Goal: Information Seeking & Learning: Learn about a topic

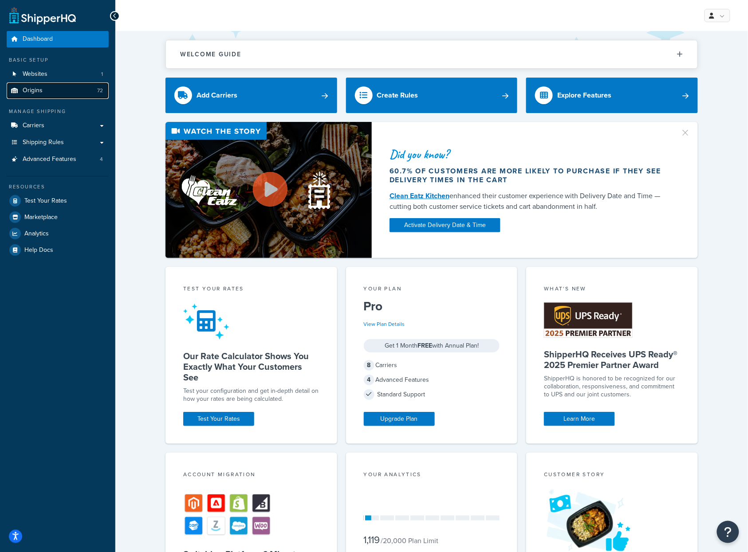
click at [51, 93] on link "Origins 72" at bounding box center [58, 91] width 102 height 16
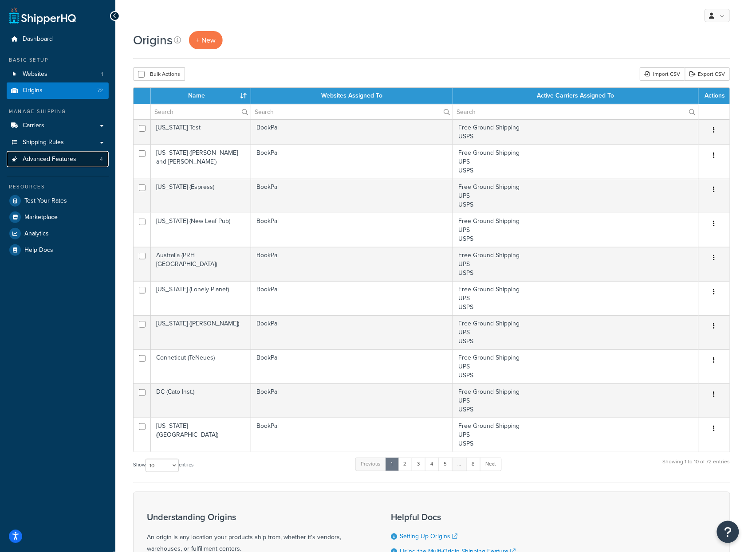
click at [51, 161] on span "Advanced Features" at bounding box center [50, 160] width 54 height 8
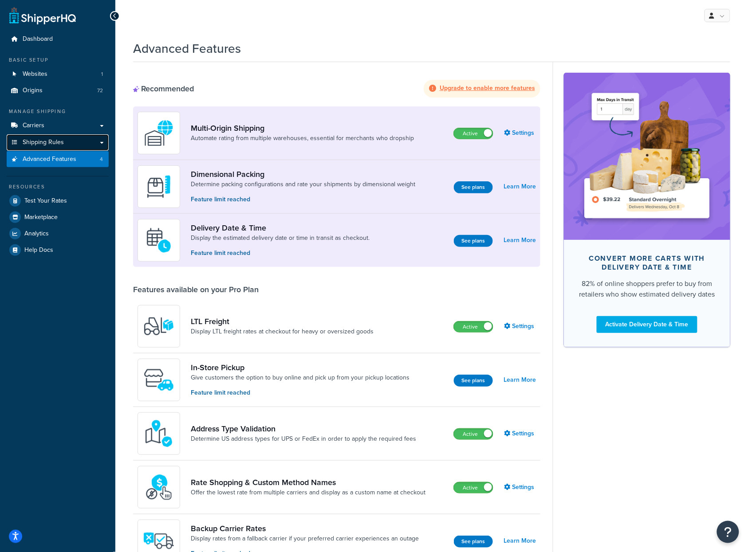
click at [42, 149] on link "Shipping Rules" at bounding box center [58, 142] width 102 height 16
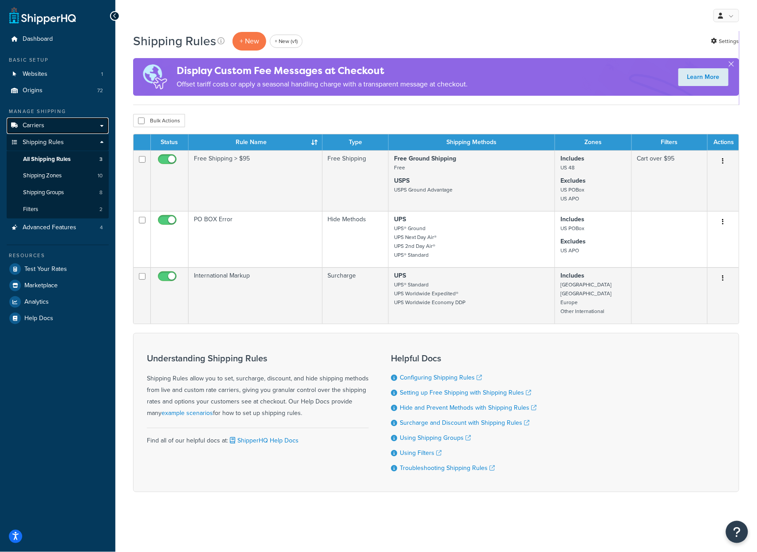
click at [51, 126] on link "Carriers" at bounding box center [58, 126] width 102 height 16
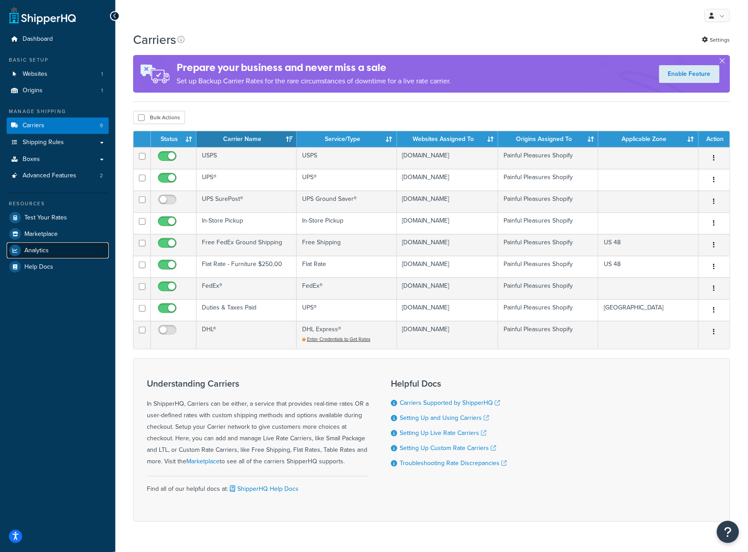
click at [56, 247] on link "Analytics" at bounding box center [58, 251] width 102 height 16
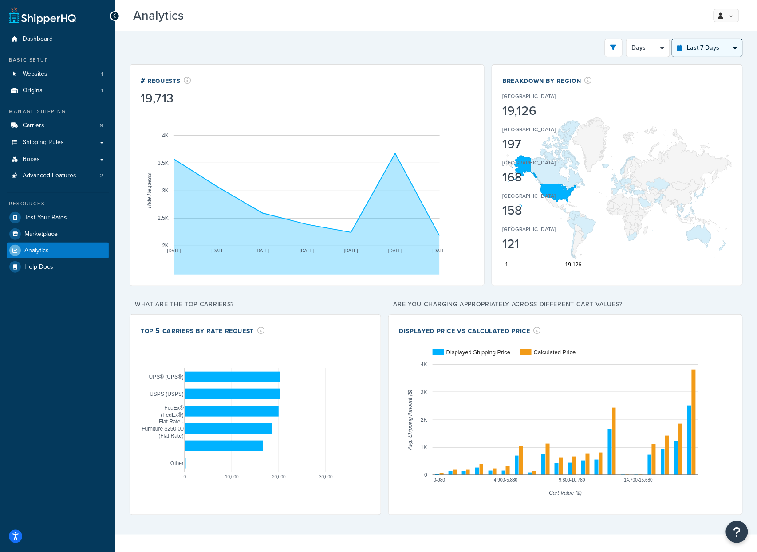
click at [712, 48] on select "Last 24 Hours Last 7 Days Last 30 Days Last 3 Months Last 6 Months Last 12 Mont…" at bounding box center [707, 48] width 70 height 18
select select "last_year"
click at [672, 39] on select "Last 24 Hours Last 7 Days Last 30 Days Last 3 Months Last 6 Months Last 12 Mont…" at bounding box center [707, 48] width 70 height 18
select select "1M"
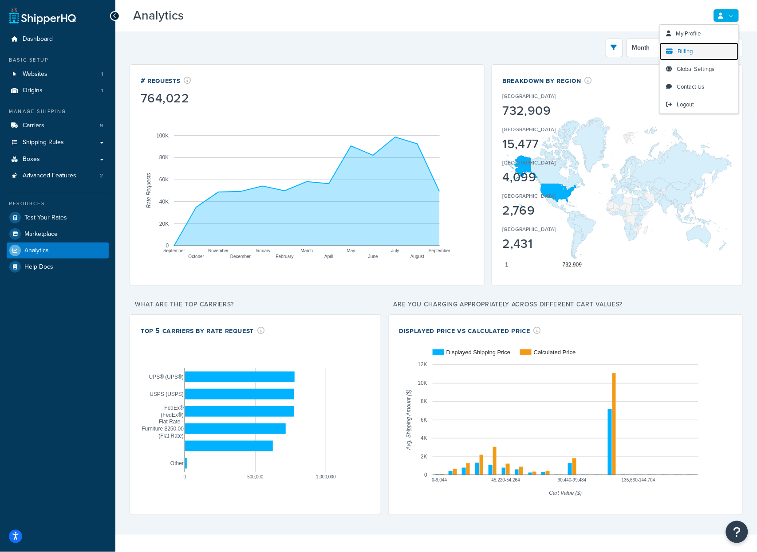
click at [695, 47] on link "Billing" at bounding box center [699, 52] width 79 height 18
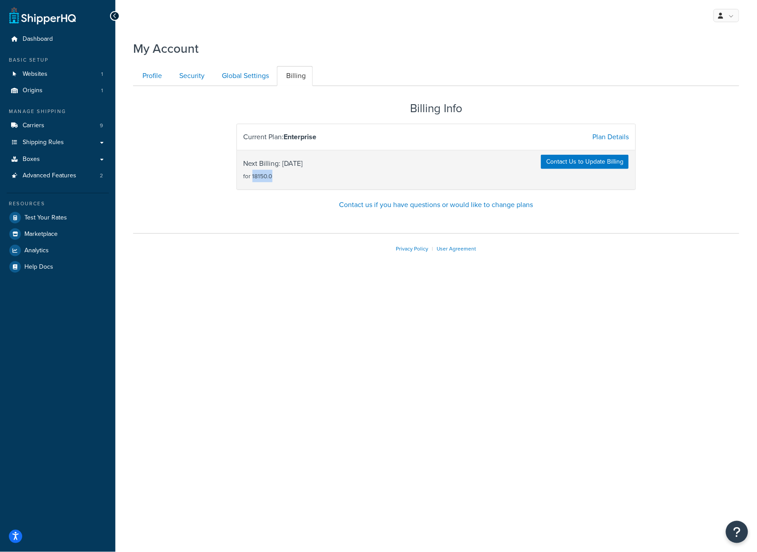
drag, startPoint x: 281, startPoint y: 176, endPoint x: 252, endPoint y: 178, distance: 29.4
click at [252, 178] on span "Next Billing: 2025-10-31 for 18150.0" at bounding box center [273, 169] width 59 height 25
click at [47, 126] on link "Carriers 9" at bounding box center [58, 126] width 102 height 16
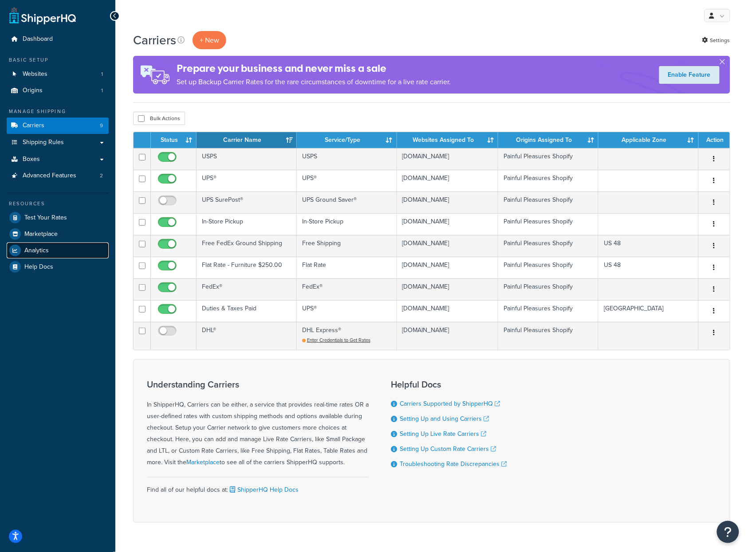
click at [43, 247] on span "Analytics" at bounding box center [36, 251] width 24 height 8
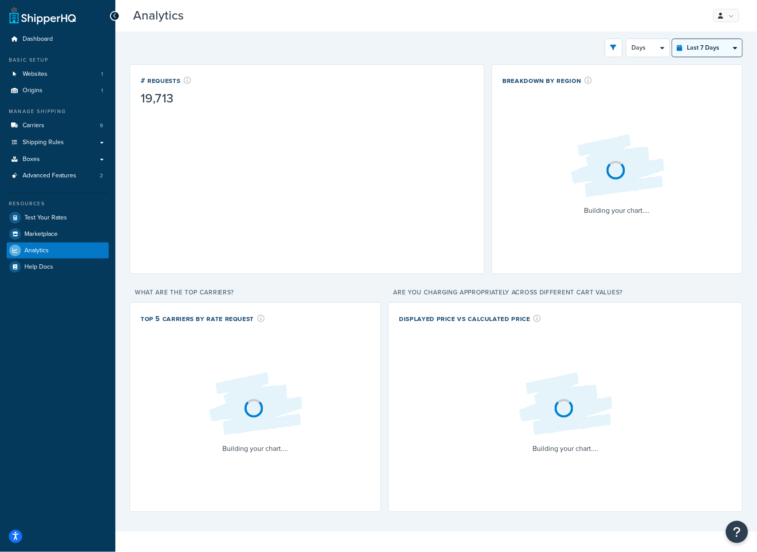
click at [698, 47] on select "Last 24 Hours Last 7 Days Last 30 Days Last 3 Months Last 6 Months Last 12 Mont…" at bounding box center [707, 48] width 70 height 18
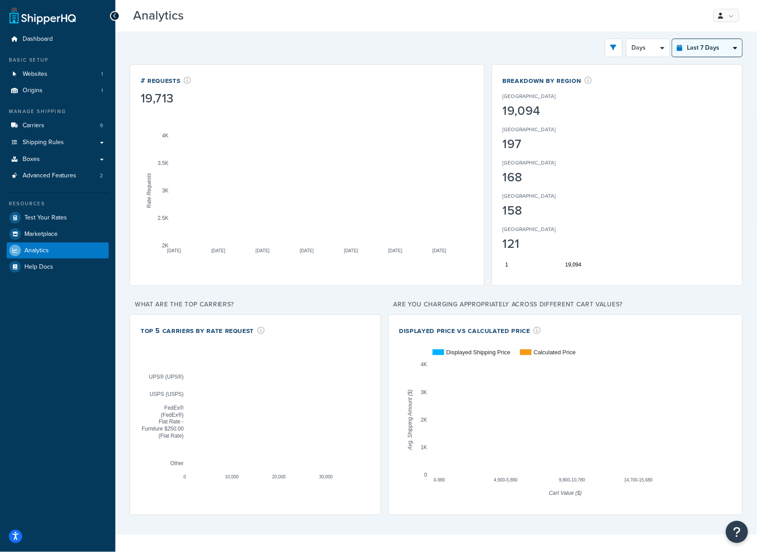
select select "last_year"
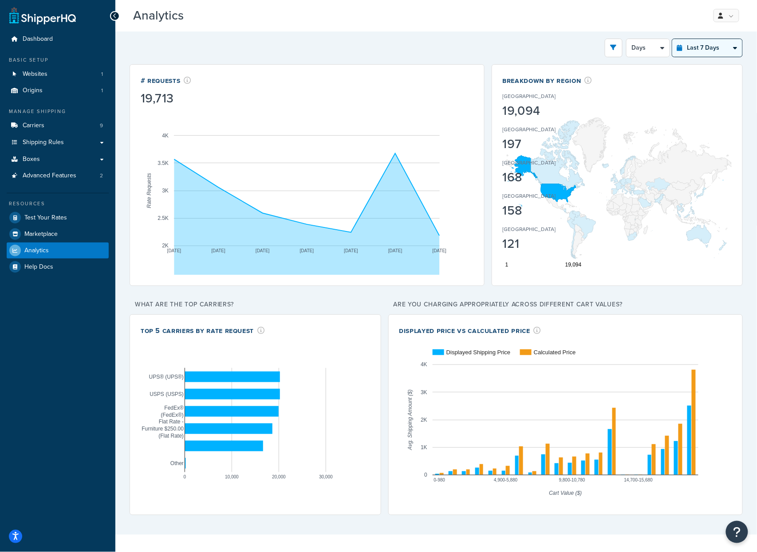
click at [672, 39] on select "Last 24 Hours Last 7 Days Last 30 Days Last 3 Months Last 6 Months Last 12 Mont…" at bounding box center [707, 48] width 70 height 18
select select "1M"
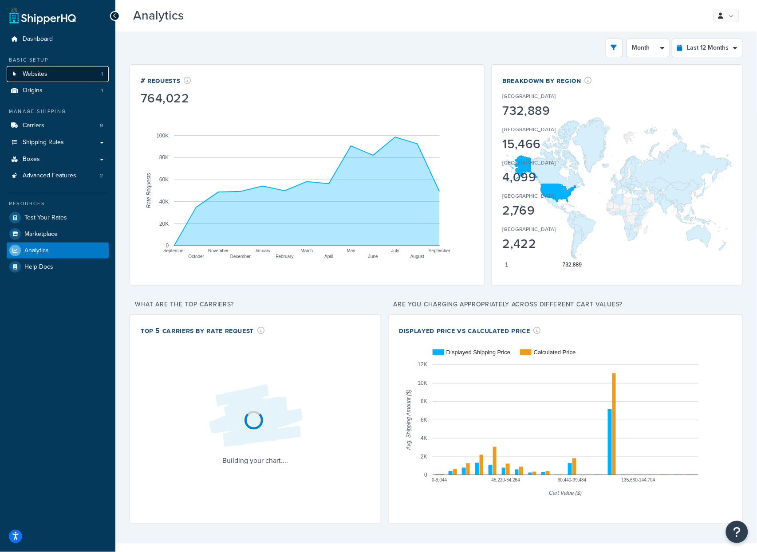
click at [55, 73] on link "Websites 1" at bounding box center [58, 74] width 102 height 16
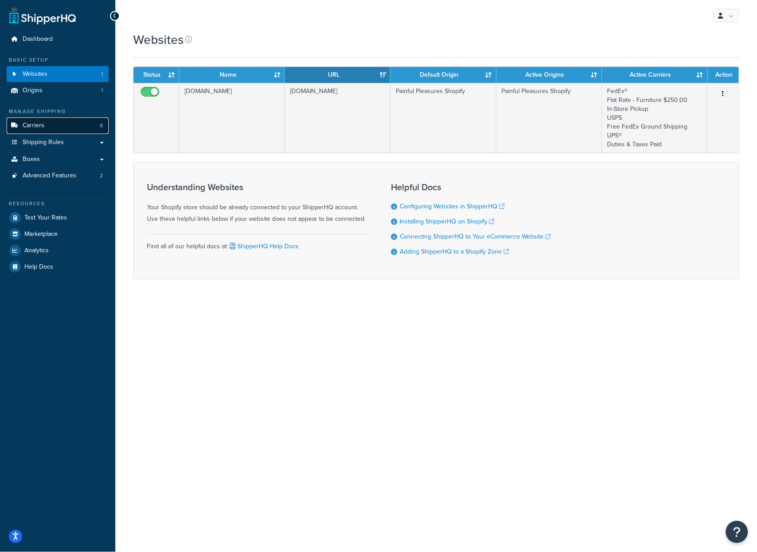
click at [65, 123] on link "Carriers 8" at bounding box center [58, 126] width 102 height 16
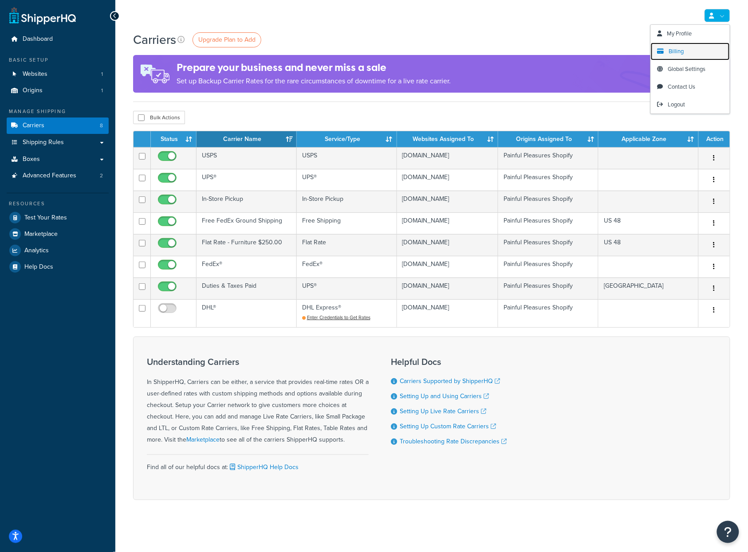
click at [670, 51] on span "Billing" at bounding box center [676, 51] width 15 height 8
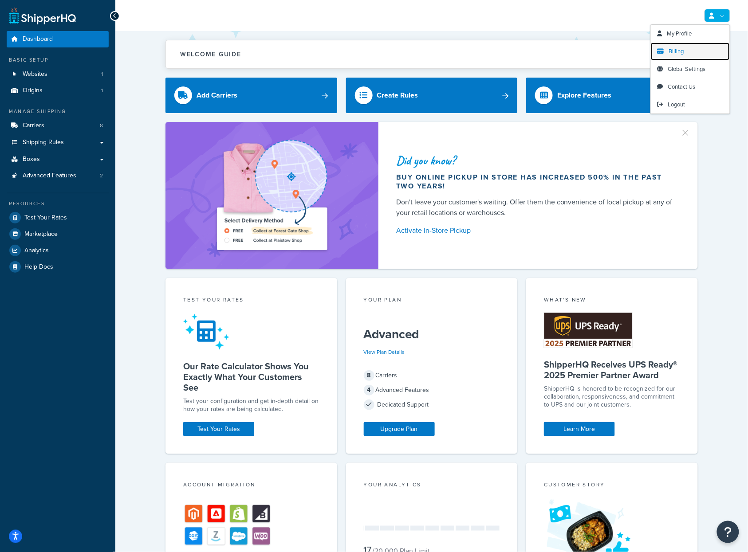
click at [677, 52] on span "Billing" at bounding box center [676, 51] width 15 height 8
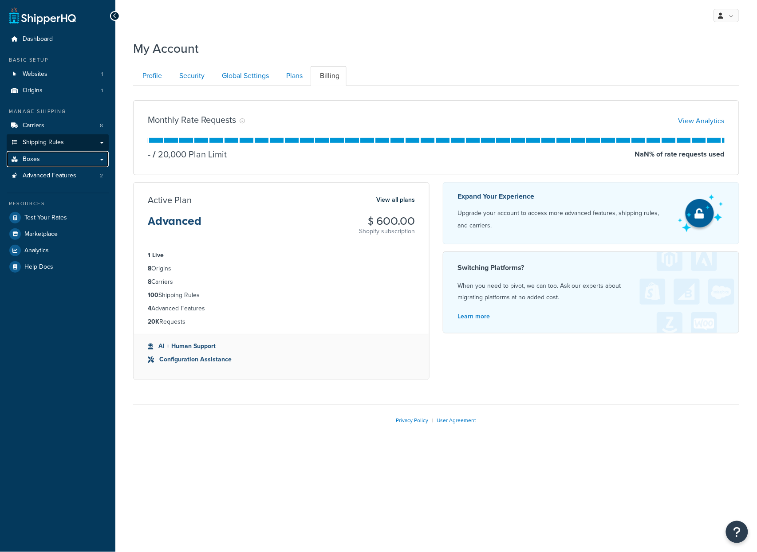
click at [54, 151] on link "Boxes" at bounding box center [58, 159] width 102 height 16
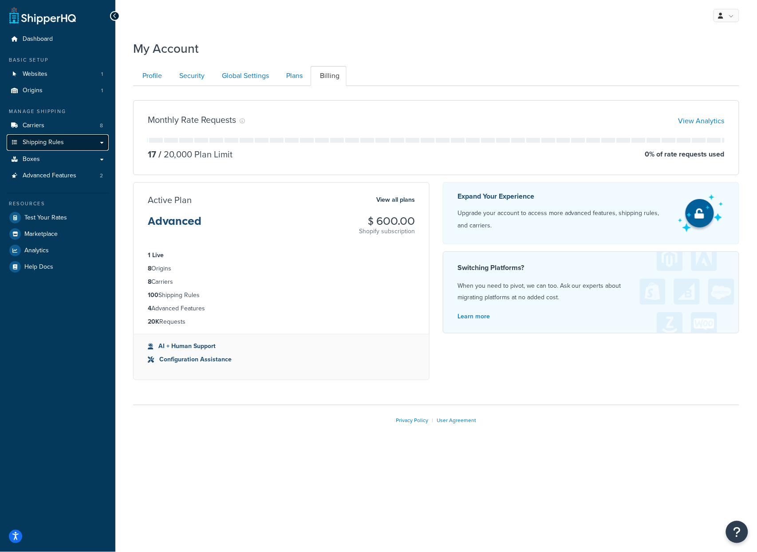
click at [56, 147] on link "Shipping Rules" at bounding box center [58, 142] width 102 height 16
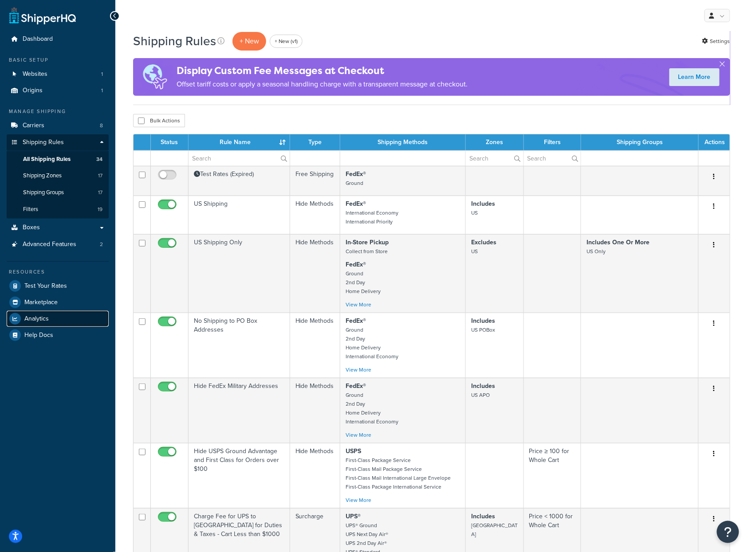
click at [41, 318] on span "Analytics" at bounding box center [36, 319] width 24 height 8
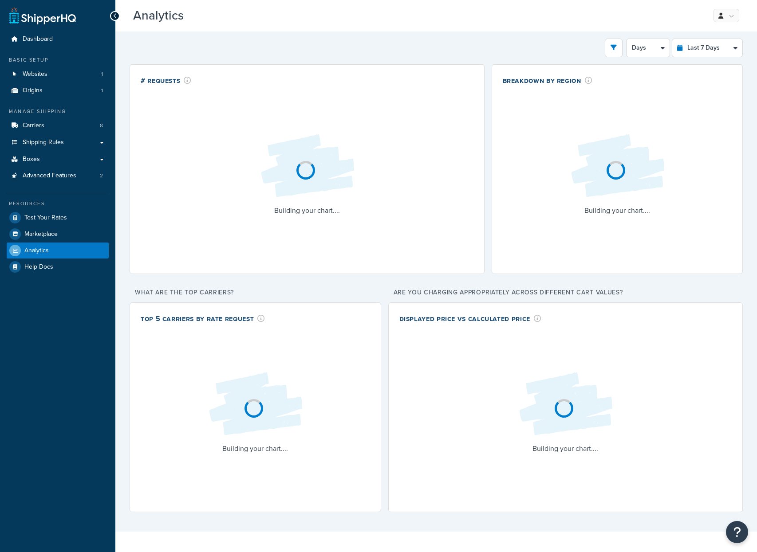
select select "last_7_days"
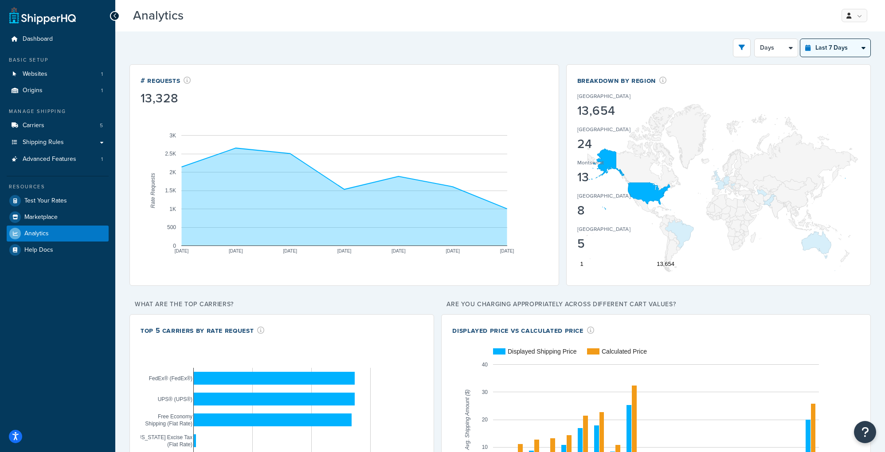
click at [830, 43] on select "Last 24 Hours Last 7 Days Last 30 Days Last 3 Months Last 6 Months Last 12 Mont…" at bounding box center [836, 48] width 70 height 18
select select "last_year"
click at [801, 39] on select "Last 24 Hours Last 7 Days Last 30 Days Last 3 Months Last 6 Months Last 12 Mont…" at bounding box center [836, 48] width 70 height 18
select select "1M"
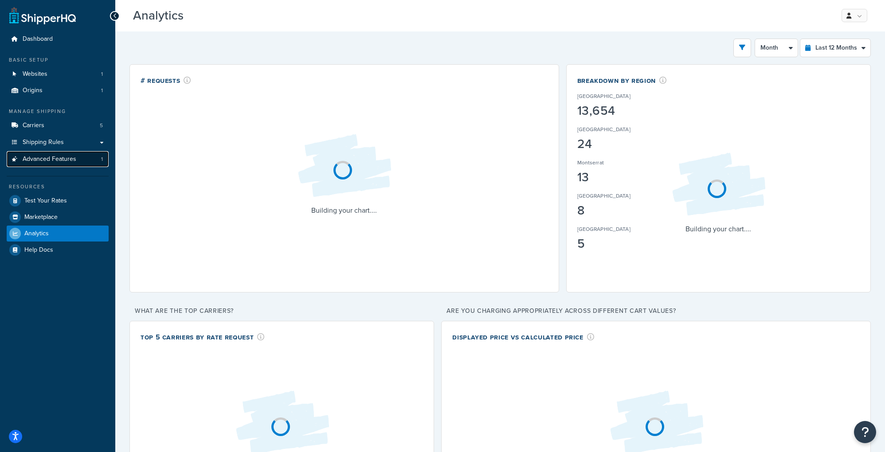
click at [44, 161] on span "Advanced Features" at bounding box center [50, 160] width 54 height 8
